Goal: Check status: Check status

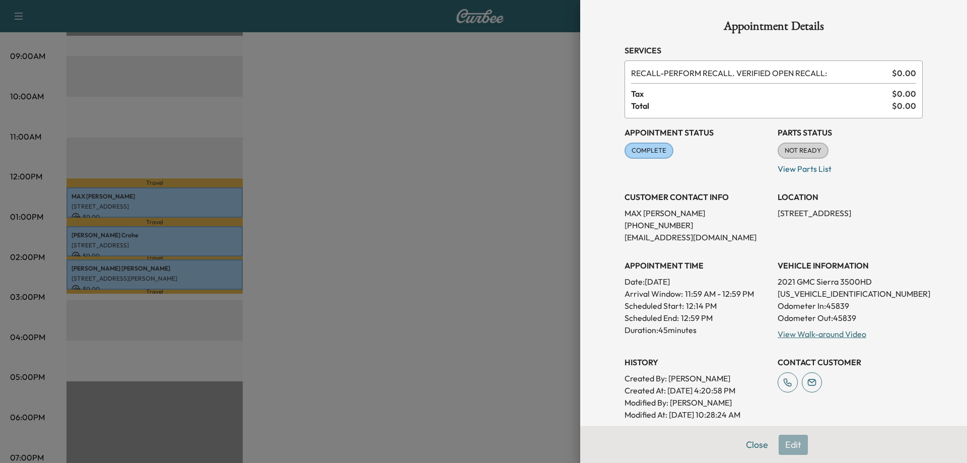
scroll to position [224, 0]
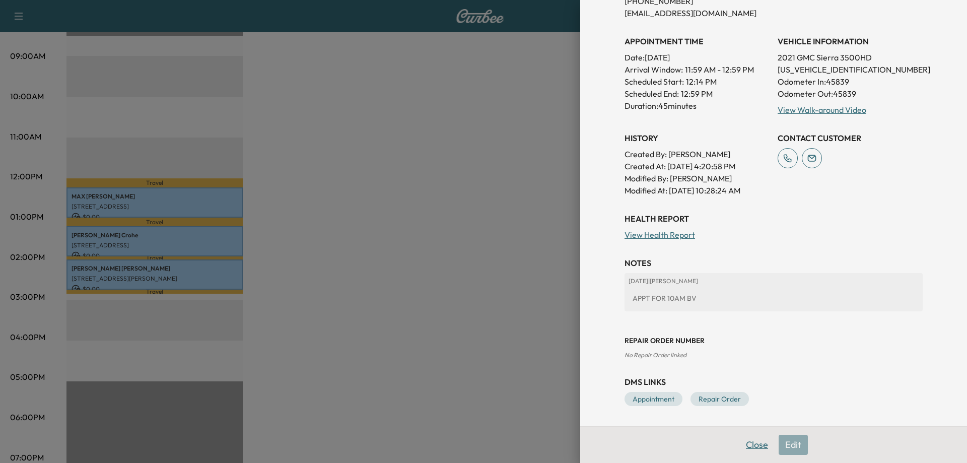
click at [751, 444] on button "Close" at bounding box center [756, 444] width 35 height 20
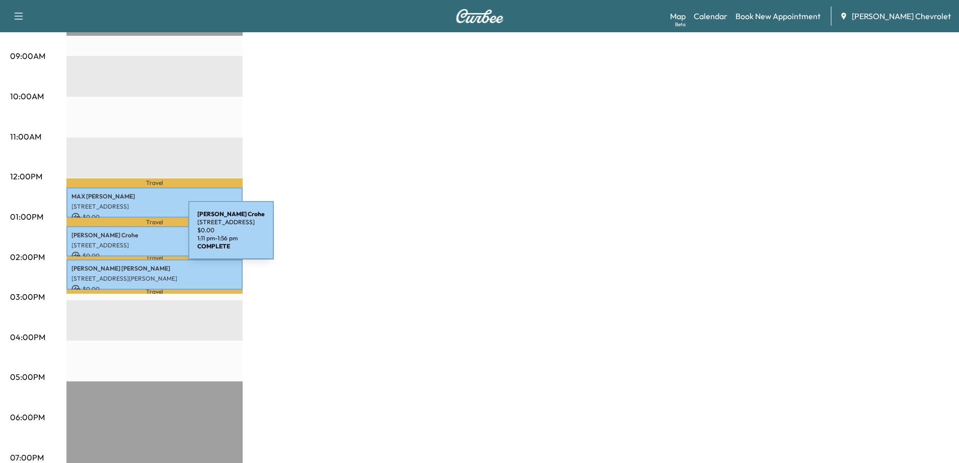
click at [113, 236] on div "[PERSON_NAME] [STREET_ADDRESS] $ 0.00 1:11 pm - 1:56 pm" at bounding box center [154, 241] width 176 height 31
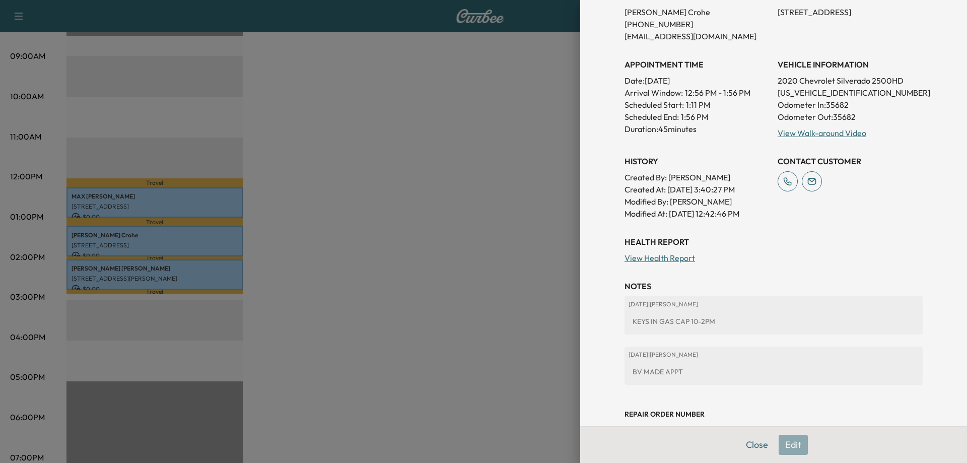
scroll to position [201, 0]
click at [97, 266] on div at bounding box center [483, 231] width 967 height 463
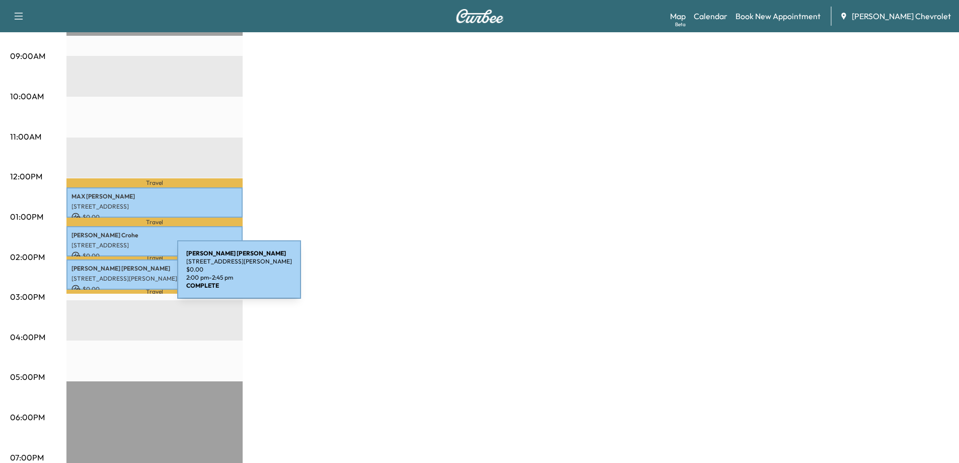
click at [102, 275] on p "[STREET_ADDRESS][PERSON_NAME]" at bounding box center [154, 278] width 166 height 8
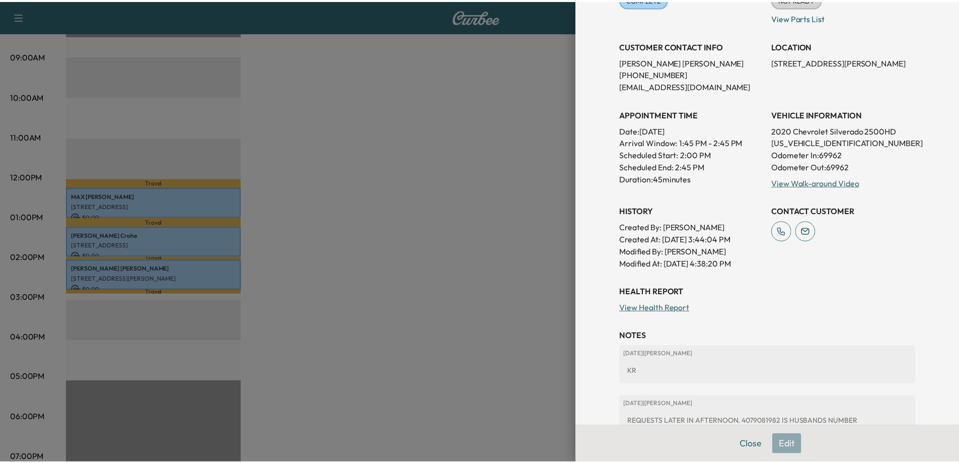
scroll to position [274, 0]
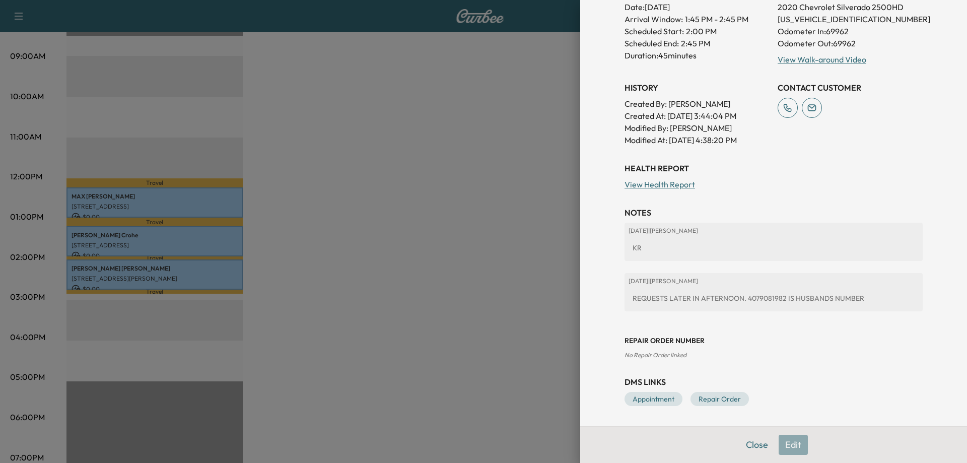
click at [116, 234] on div at bounding box center [483, 231] width 967 height 463
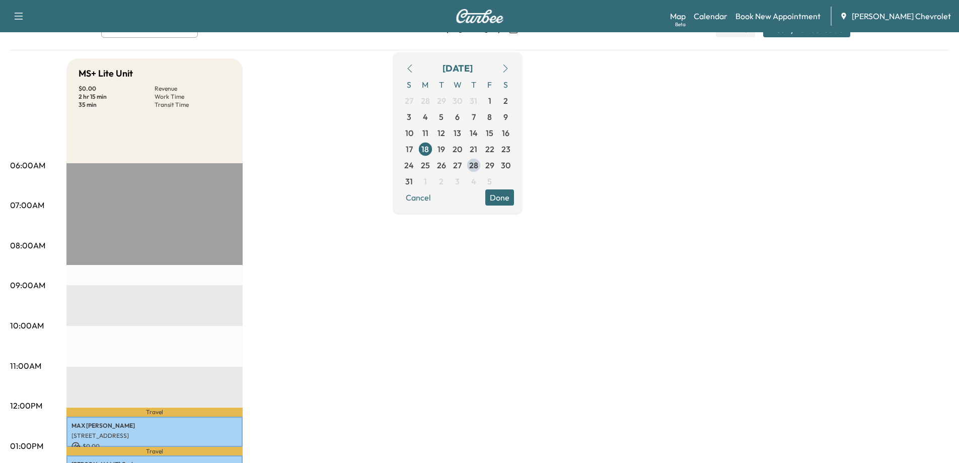
scroll to position [50, 0]
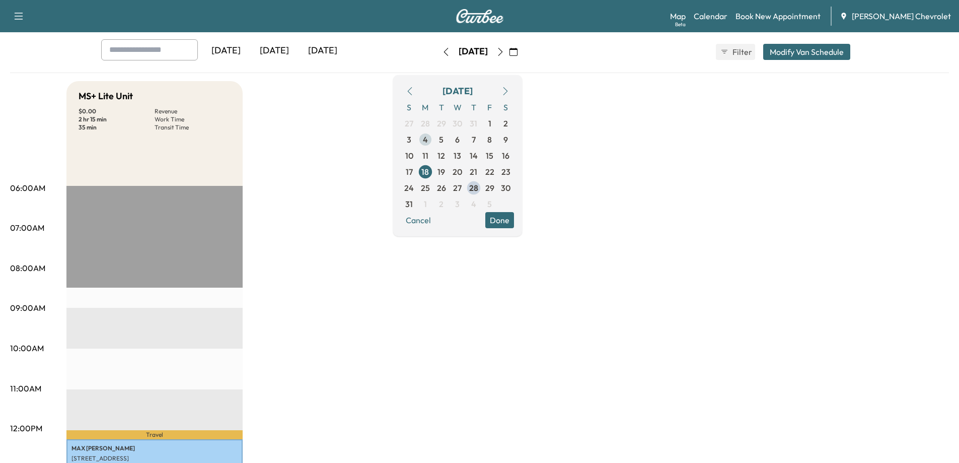
click at [428, 137] on span "4" at bounding box center [425, 139] width 5 height 12
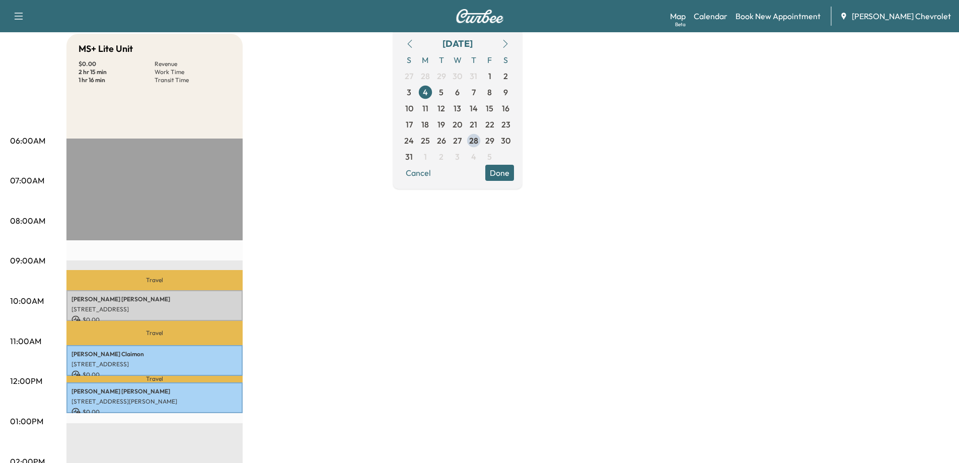
scroll to position [101, 0]
